Goal: Ask a question: Seek information or help from site administrators or community

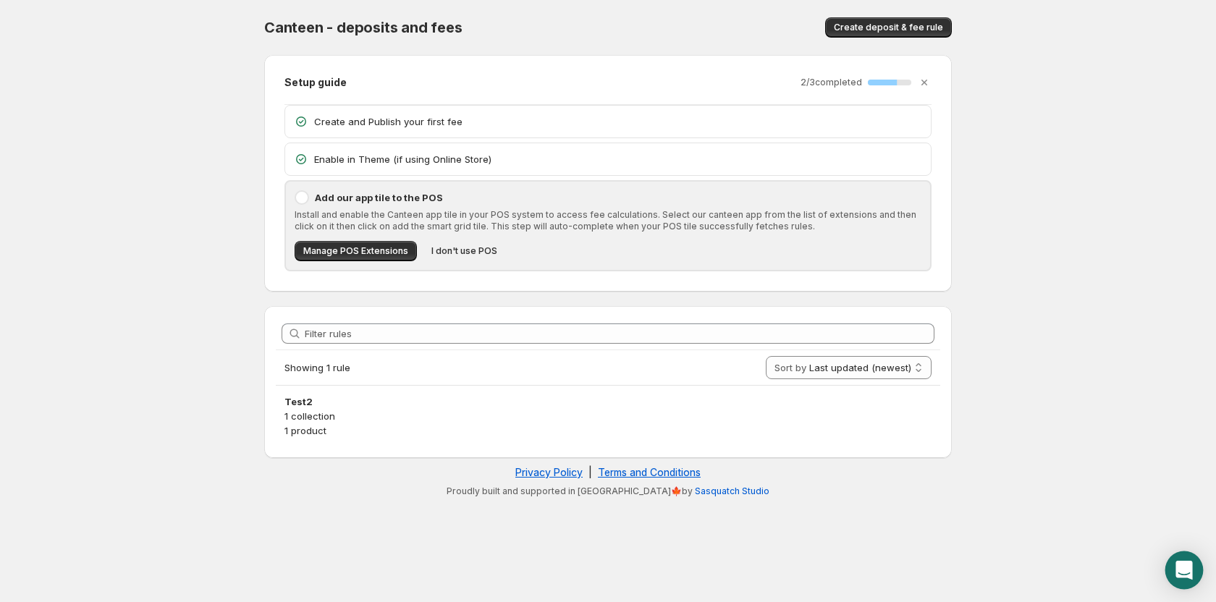
click at [1179, 565] on icon "Open Intercom Messenger" at bounding box center [1183, 570] width 17 height 19
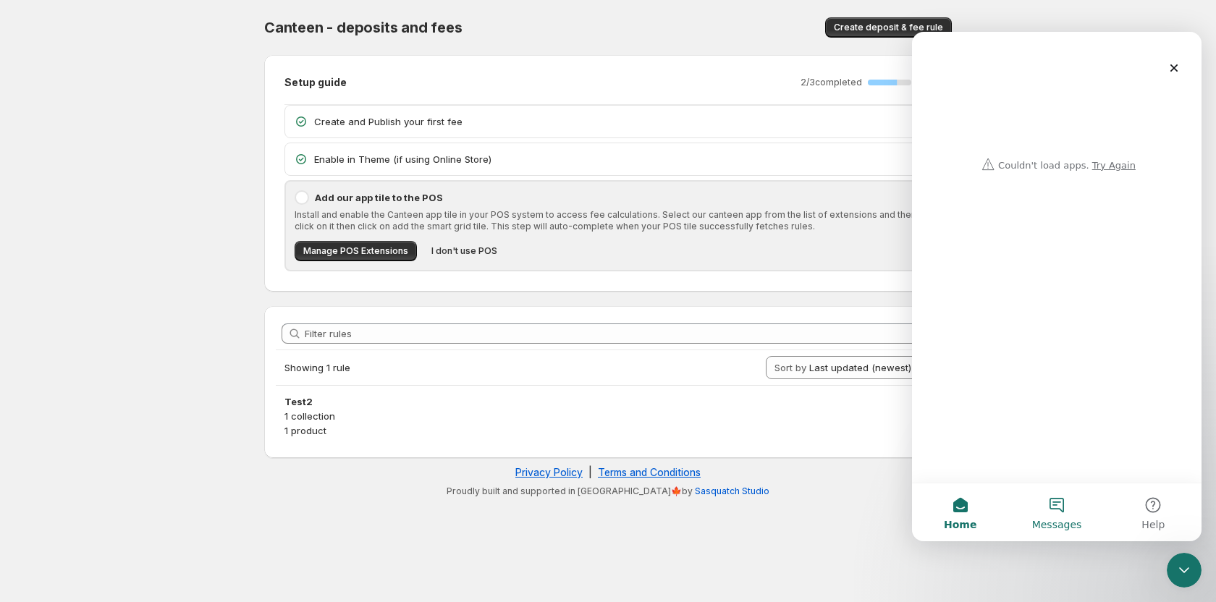
click at [1058, 511] on button "Messages" at bounding box center [1056, 512] width 96 height 58
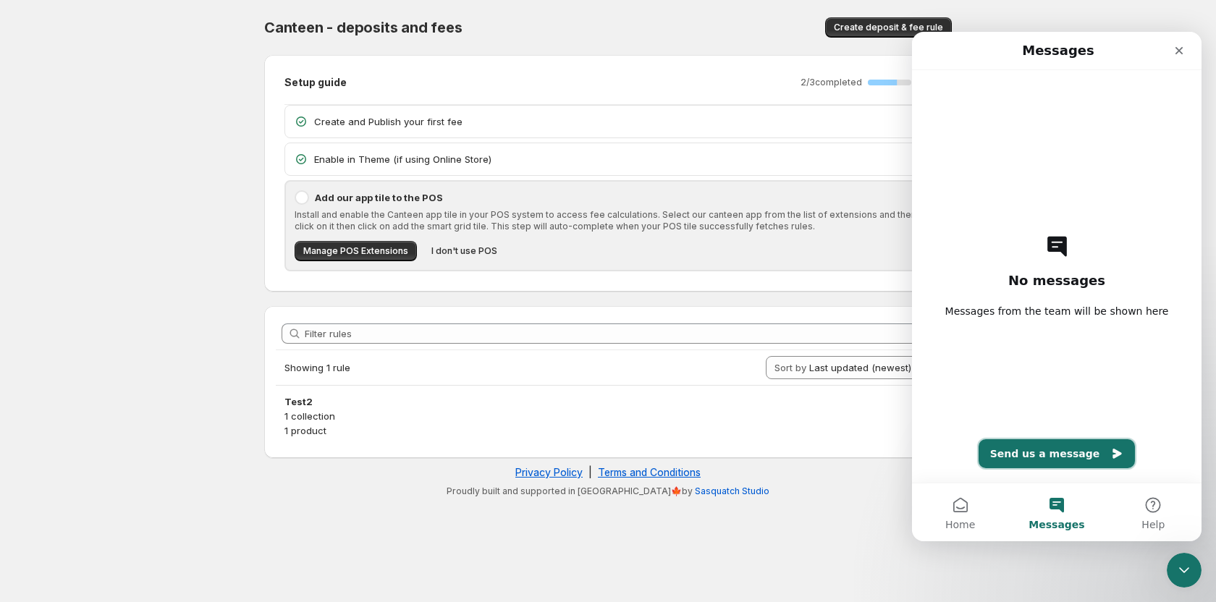
click at [1059, 457] on button "Send us a message" at bounding box center [1056, 453] width 157 height 29
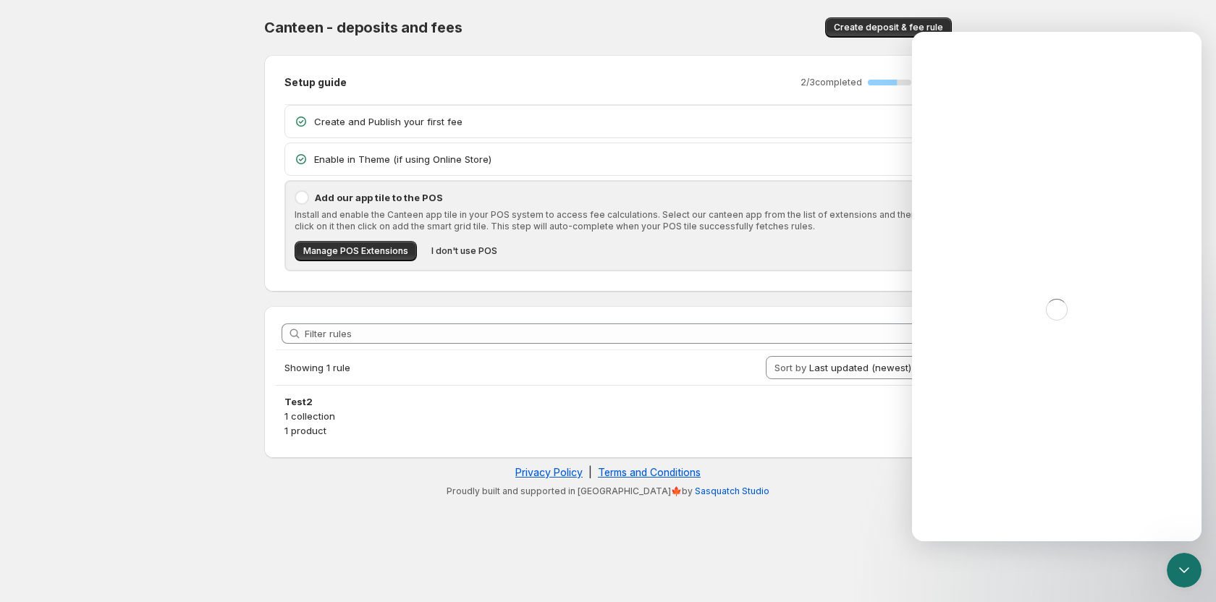
click at [1011, 247] on div "Intercom messenger" at bounding box center [1056, 309] width 289 height 463
click at [1179, 561] on icon "Close Intercom Messenger" at bounding box center [1181, 567] width 17 height 17
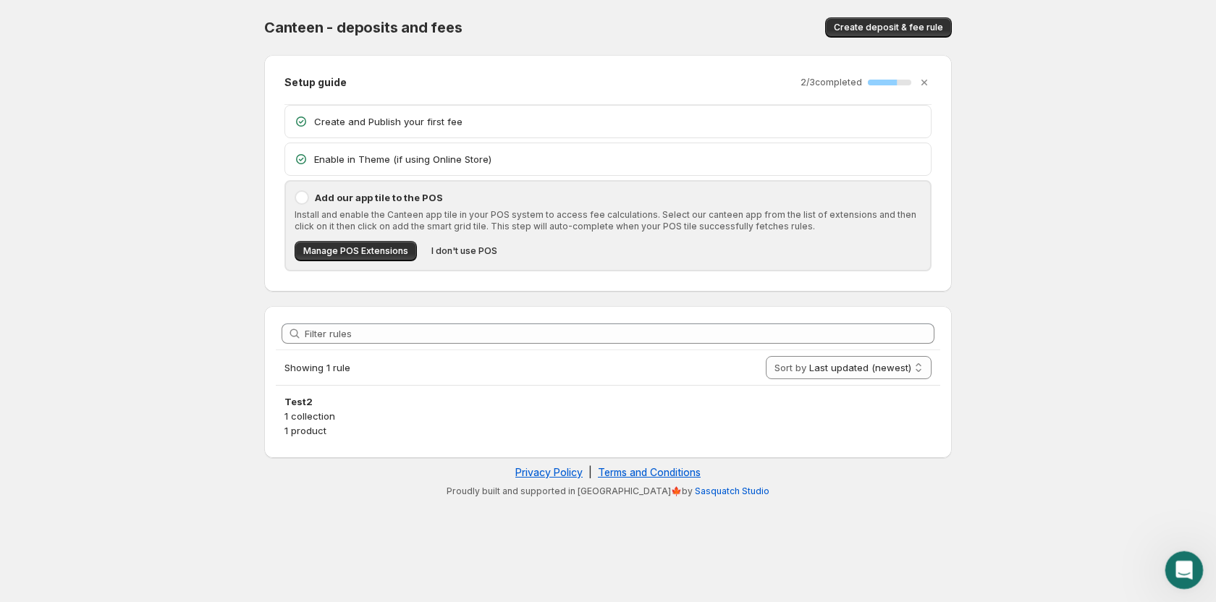
click at [1193, 561] on div "Open Intercom Messenger" at bounding box center [1182, 568] width 48 height 48
click at [1181, 570] on icon "Open Intercom Messenger" at bounding box center [1183, 570] width 17 height 19
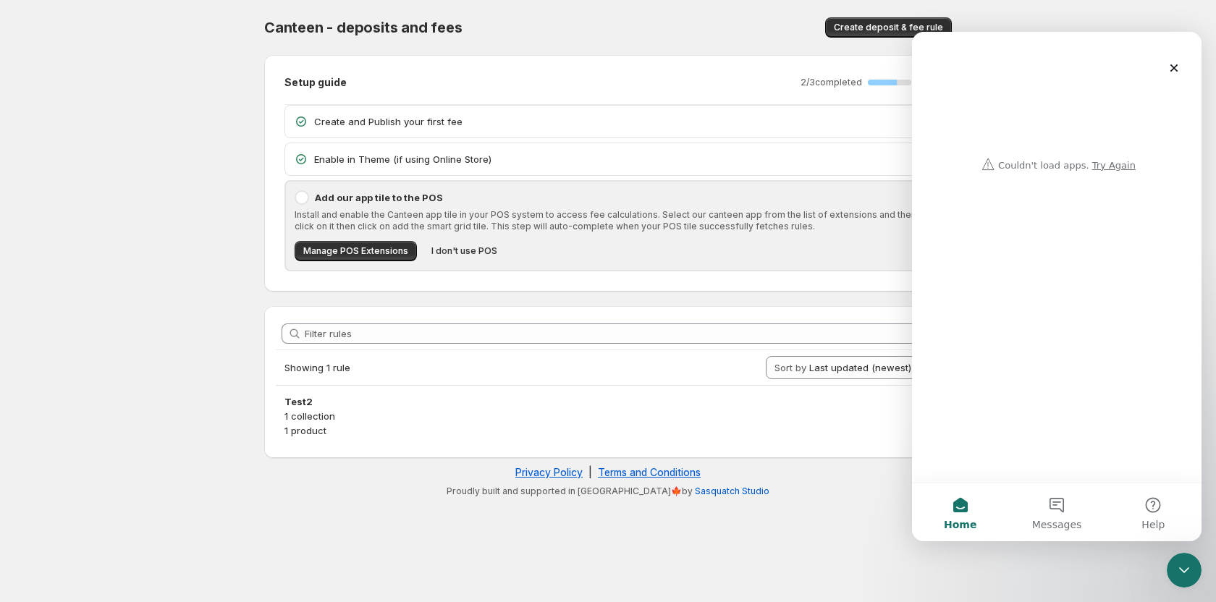
click at [1118, 171] on div "Intercom messenger" at bounding box center [1056, 105] width 260 height 146
click at [1113, 167] on div "Intercom messenger" at bounding box center [1056, 105] width 260 height 146
click at [1110, 164] on div "Intercom messenger" at bounding box center [1056, 105] width 260 height 146
click at [1051, 508] on button "Messages" at bounding box center [1056, 512] width 96 height 58
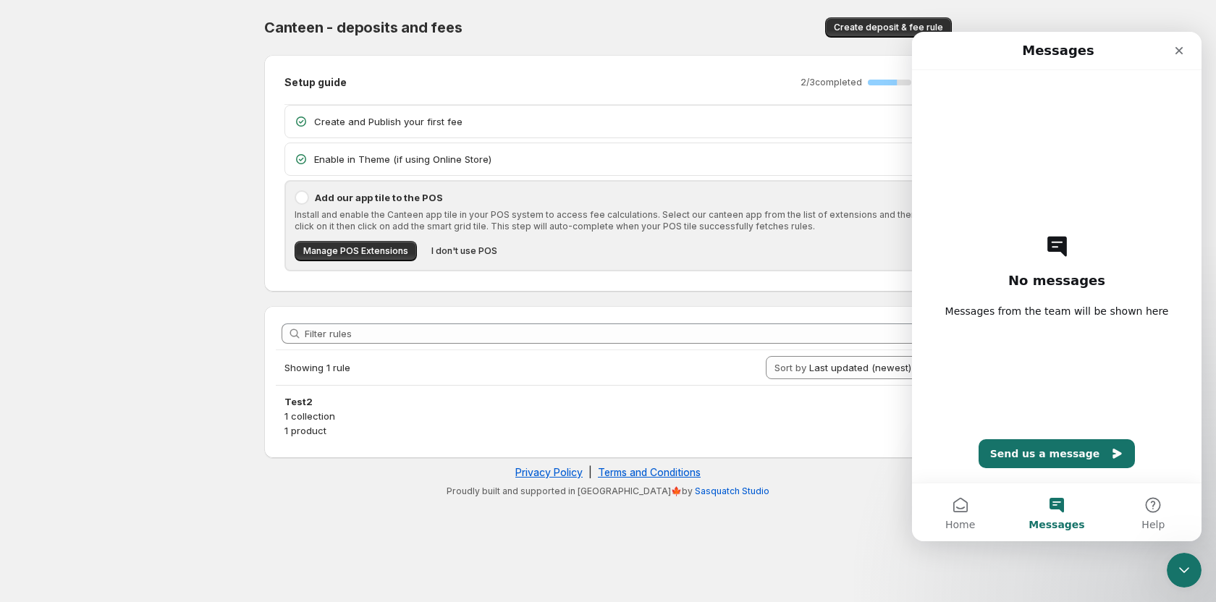
click at [1034, 438] on div "No messages Messages from the team will be shown here Send us a message" at bounding box center [1056, 276] width 239 height 412
click at [967, 501] on button "Home" at bounding box center [960, 512] width 96 height 58
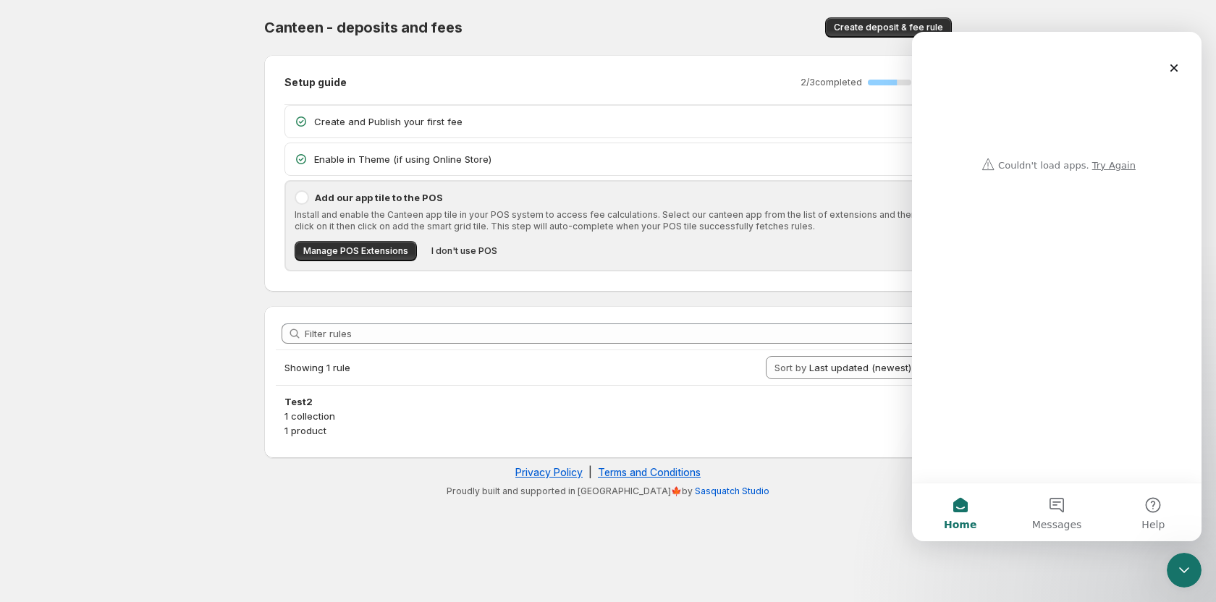
drag, startPoint x: 488, startPoint y: 553, endPoint x: 558, endPoint y: 550, distance: 70.3
click at [488, 553] on body "Home Help Canteen - deposits and fees. This page is ready Canteen - deposits an…" at bounding box center [608, 301] width 1216 height 602
click at [1053, 512] on button "Messages" at bounding box center [1056, 512] width 96 height 58
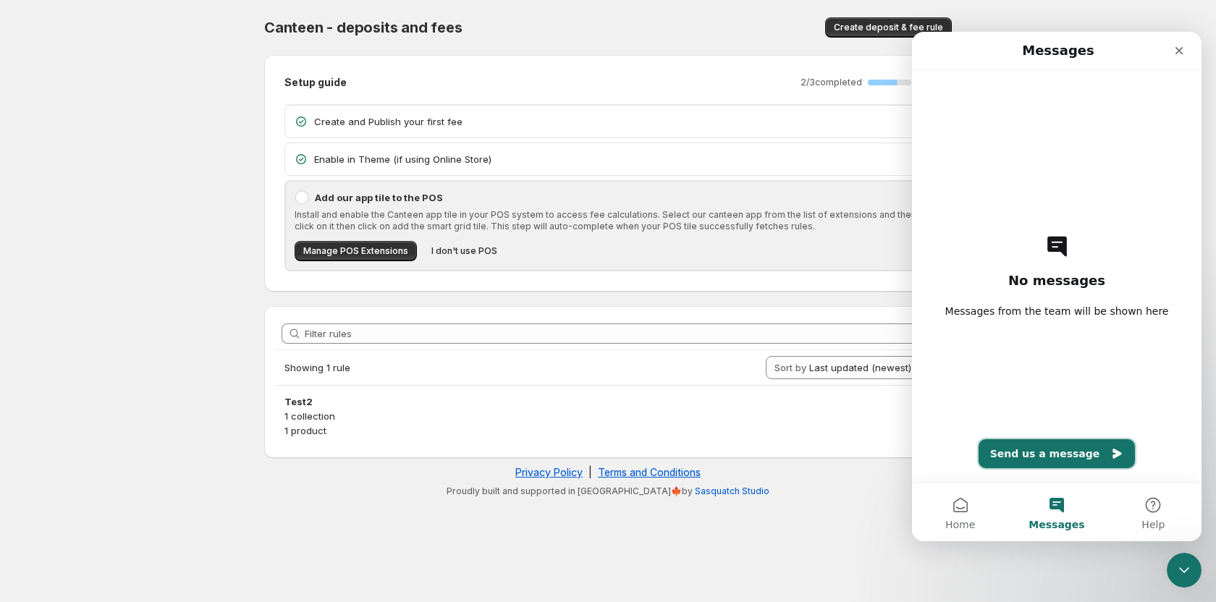
click at [1033, 453] on button "Send us a message" at bounding box center [1056, 453] width 157 height 29
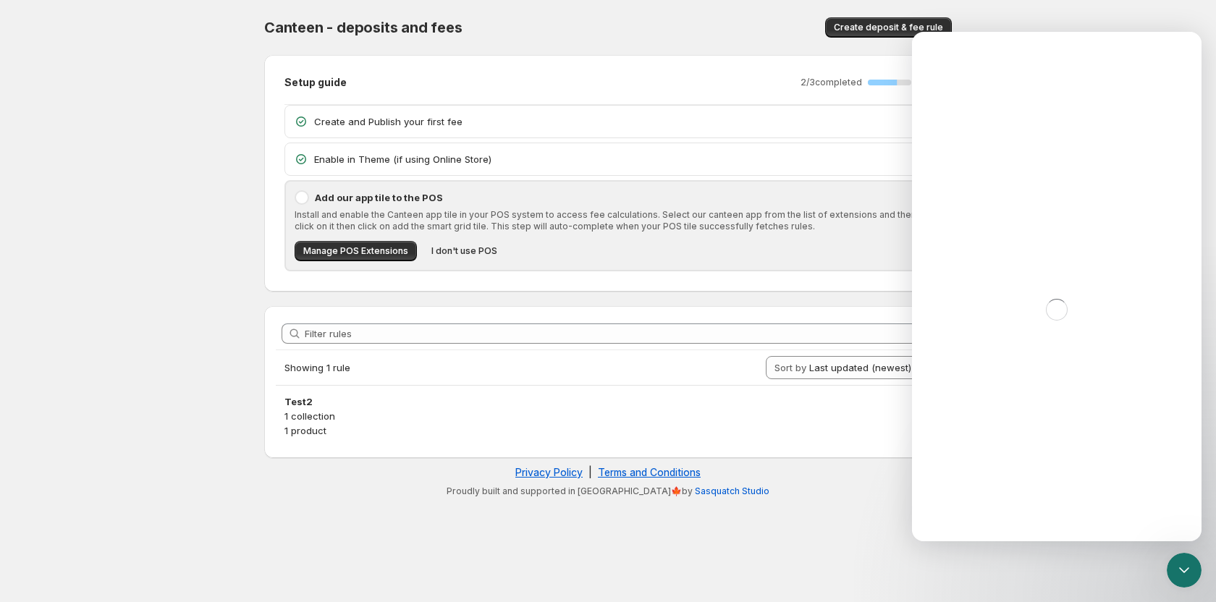
click at [488, 559] on body "Home Help Canteen - deposits and fees. This page is ready Canteen - deposits an…" at bounding box center [608, 301] width 1216 height 602
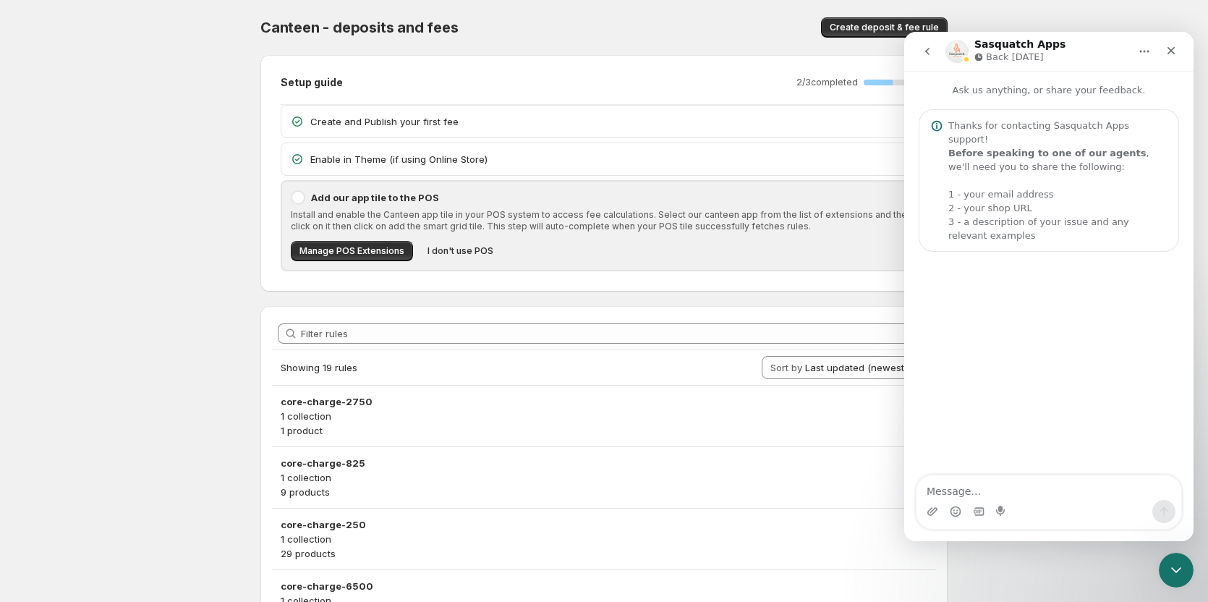
click at [917, 48] on button "go back" at bounding box center [927, 51] width 27 height 27
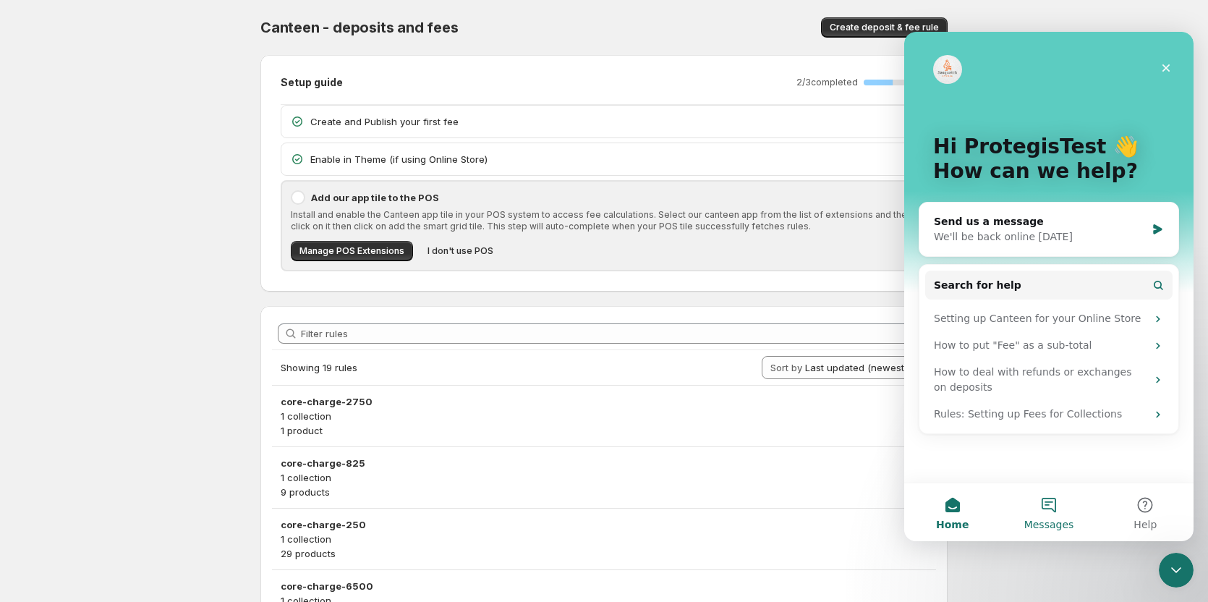
click at [1028, 504] on button "Messages" at bounding box center [1049, 512] width 96 height 58
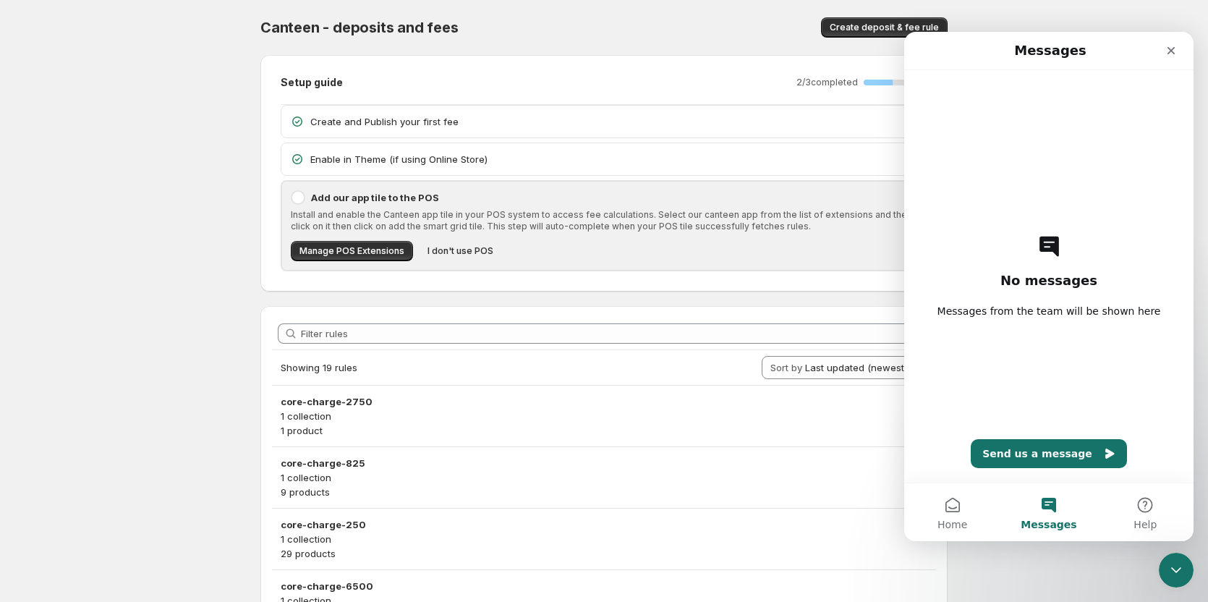
drag, startPoint x: 187, startPoint y: 44, endPoint x: 81, endPoint y: 1, distance: 114.9
click at [184, 43] on body "Home Help Canteen - deposits and fees. This page is ready Canteen - deposits an…" at bounding box center [604, 301] width 1208 height 602
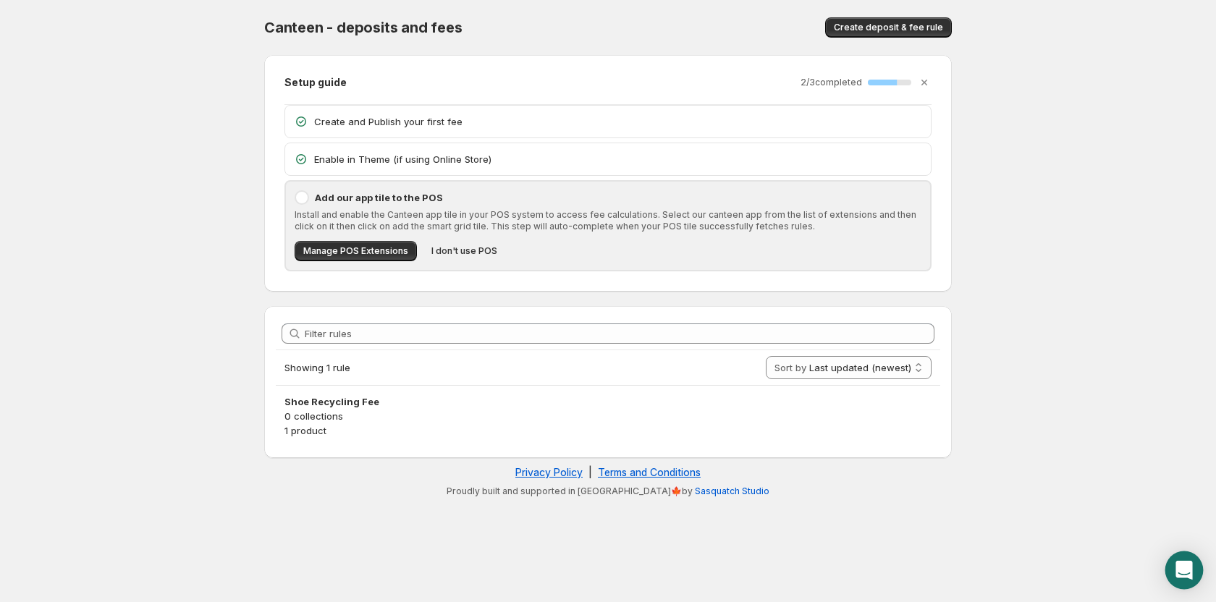
click at [1175, 569] on div "Open Intercom Messenger" at bounding box center [1184, 570] width 38 height 38
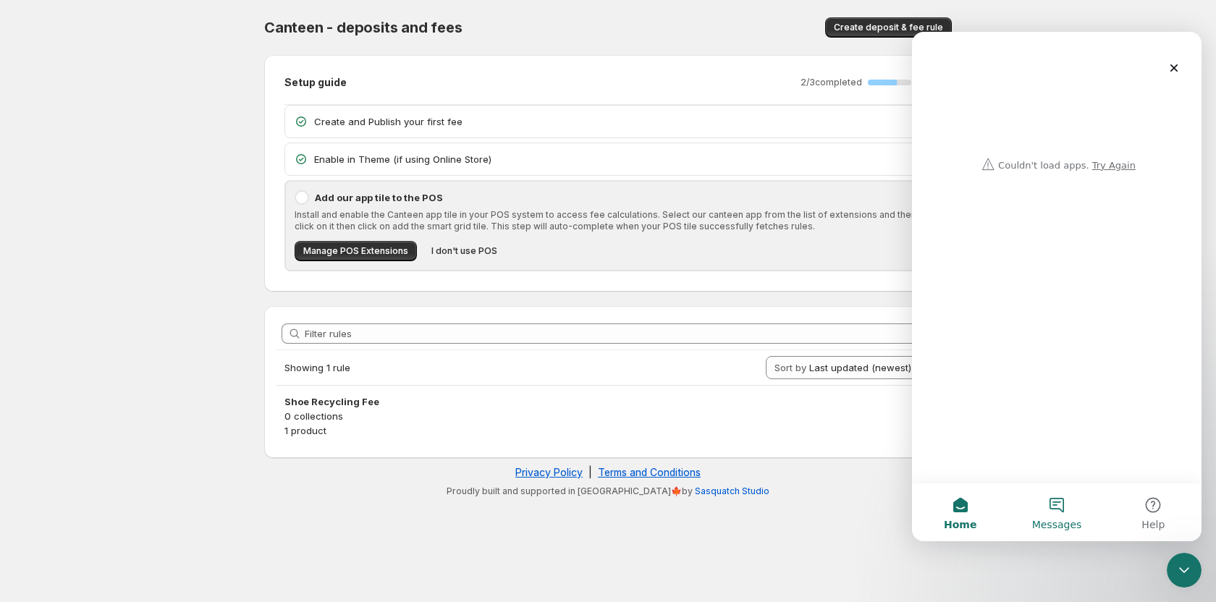
click at [1029, 506] on button "Messages" at bounding box center [1056, 512] width 96 height 58
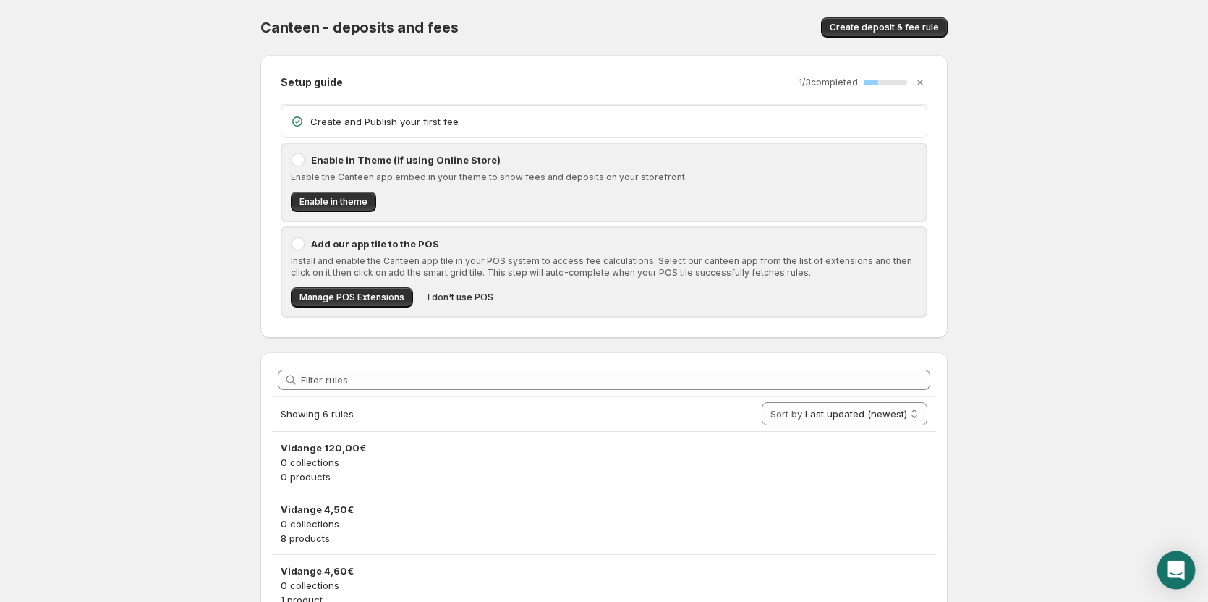
click at [1175, 571] on icon "Open Intercom Messenger" at bounding box center [1176, 570] width 17 height 19
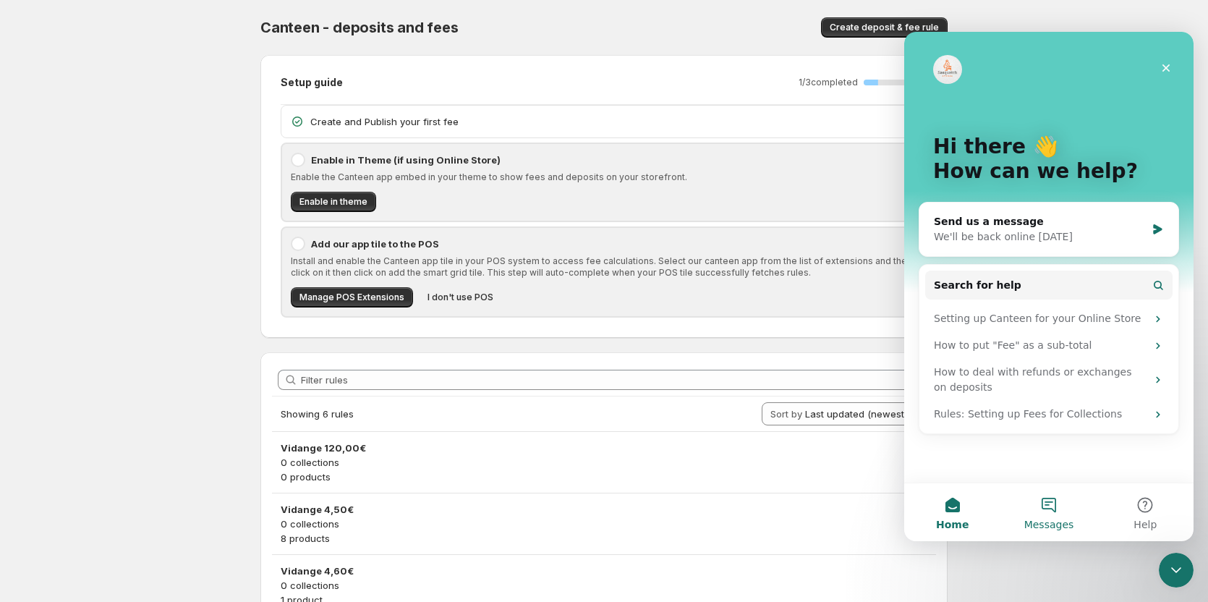
click at [1059, 519] on span "Messages" at bounding box center [1050, 524] width 50 height 10
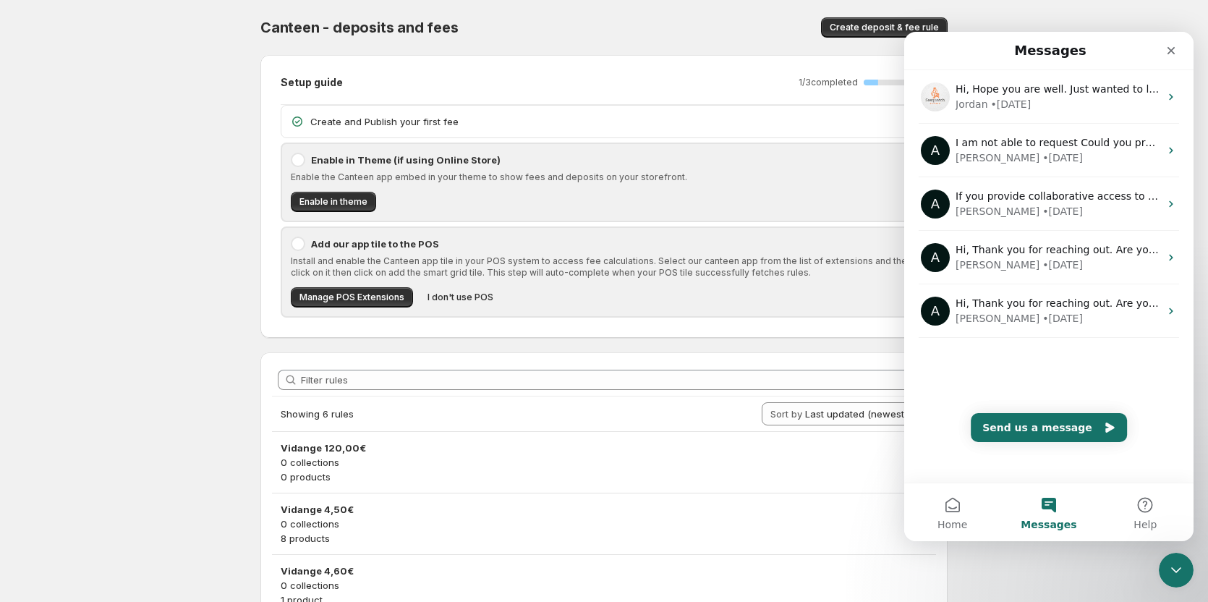
click at [204, 571] on body "Home Help Canteen - deposits and fees. This page is ready Canteen - deposits an…" at bounding box center [604, 301] width 1208 height 602
